Goal: Check status: Check status

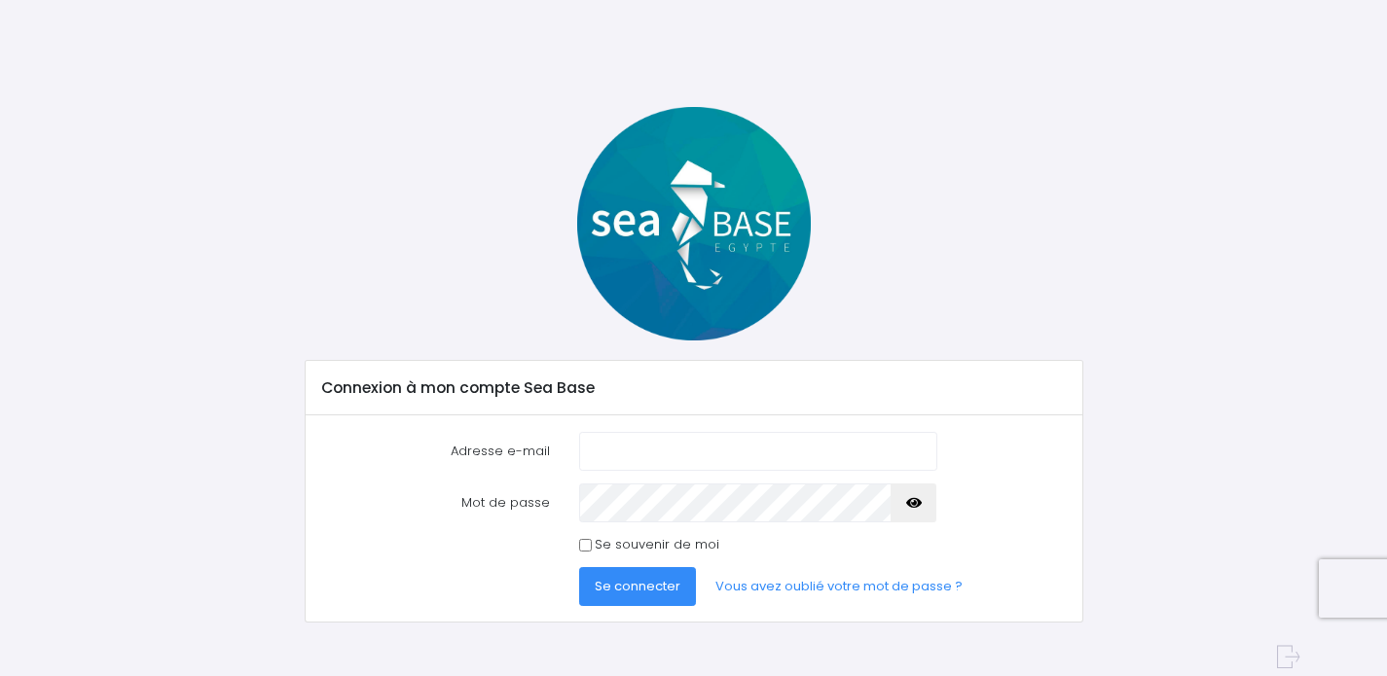
type input "[EMAIL_ADDRESS][DOMAIN_NAME]"
click at [643, 580] on span "Se connecter" at bounding box center [638, 586] width 86 height 18
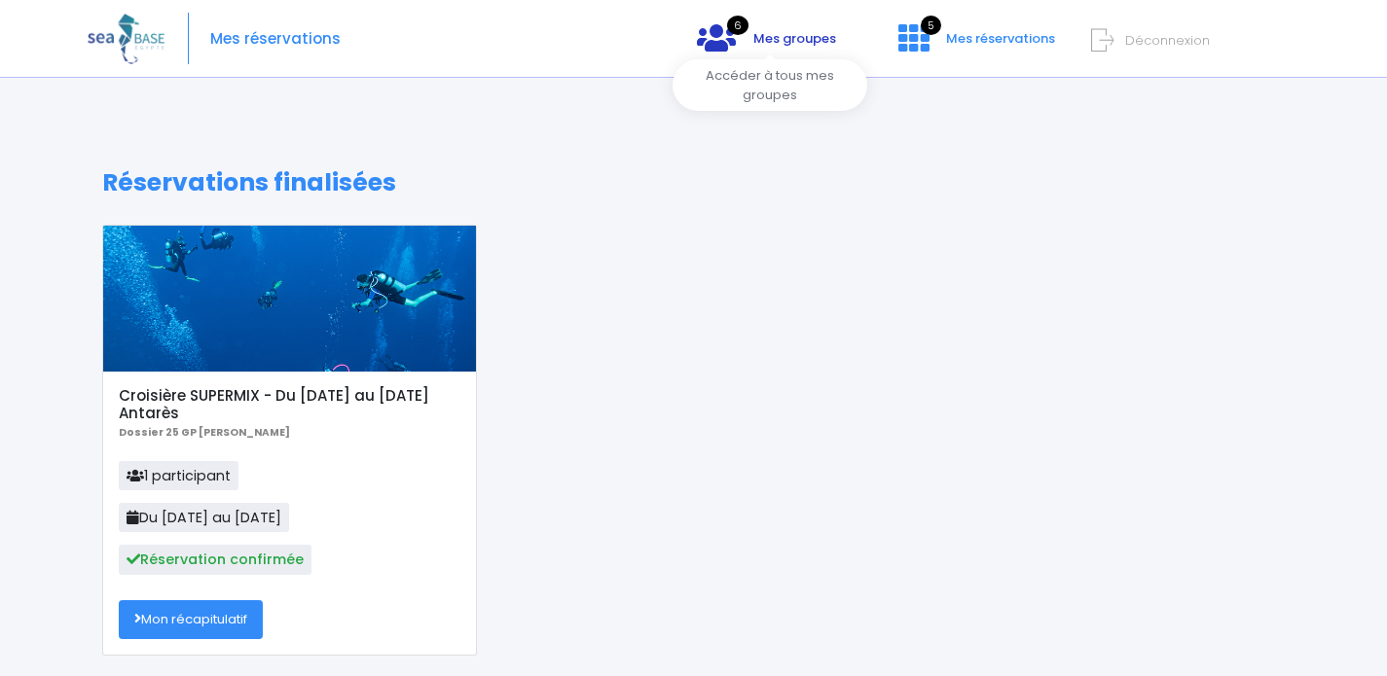
click at [801, 37] on span "Mes groupes" at bounding box center [794, 38] width 83 height 18
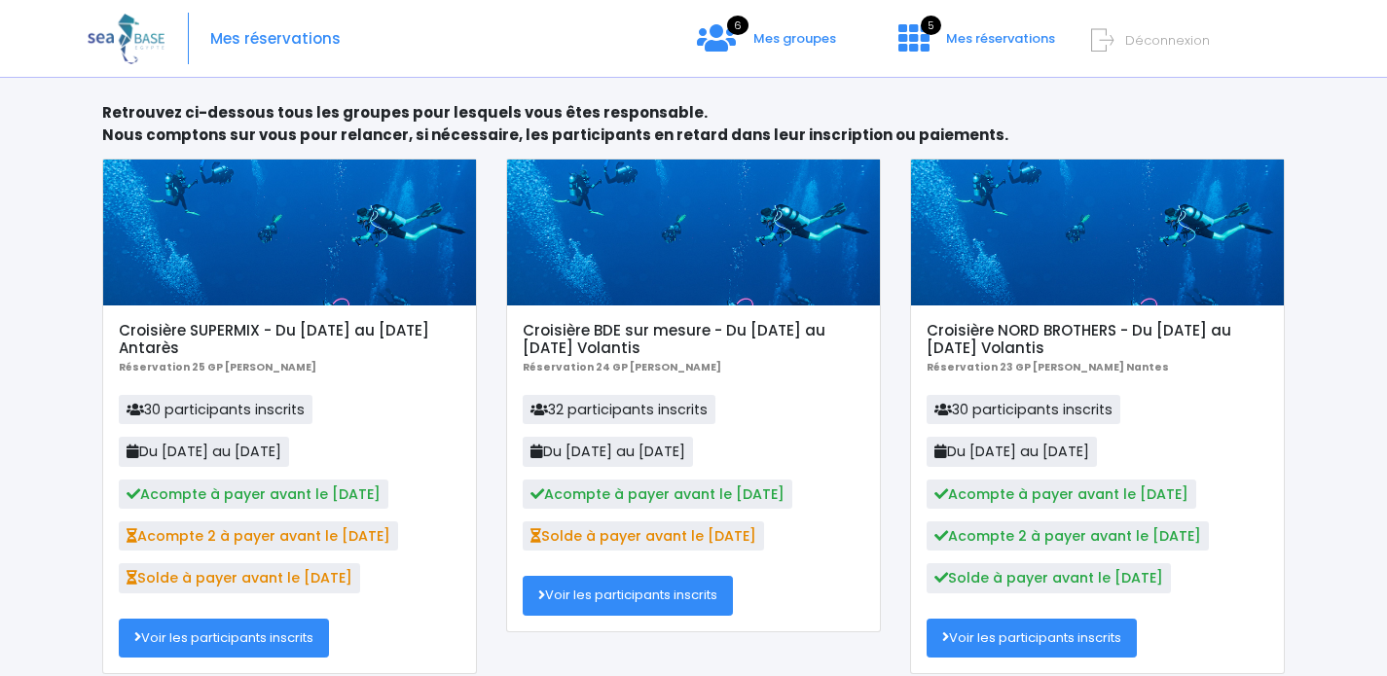
scroll to position [171, 0]
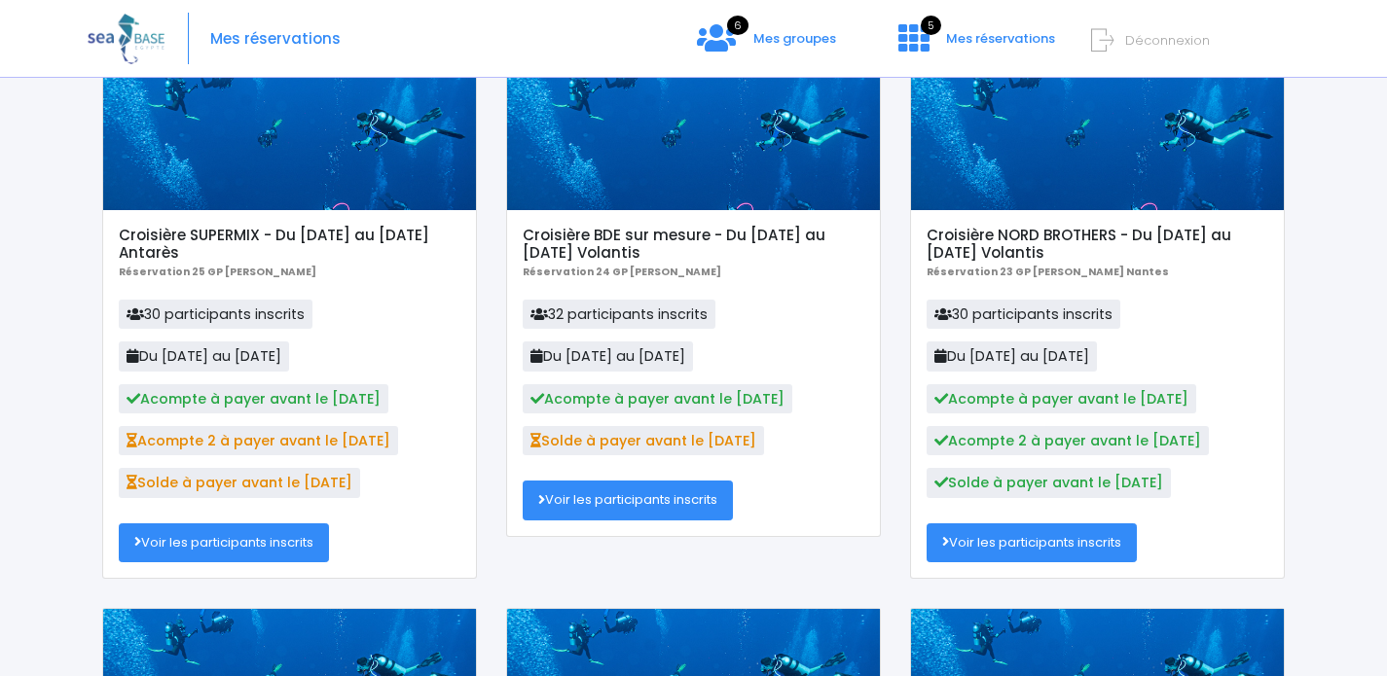
click at [225, 541] on link "Voir les participants inscrits" at bounding box center [224, 543] width 210 height 39
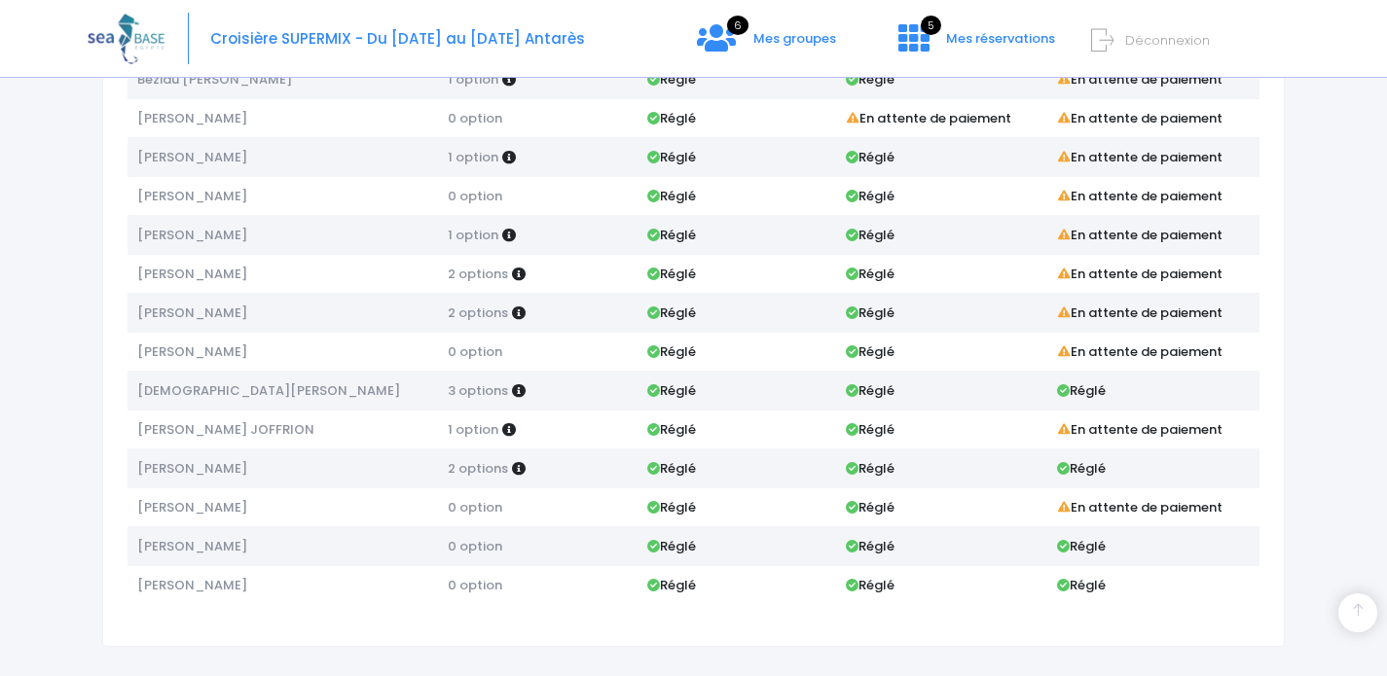
scroll to position [848, 0]
